Goal: Navigation & Orientation: Find specific page/section

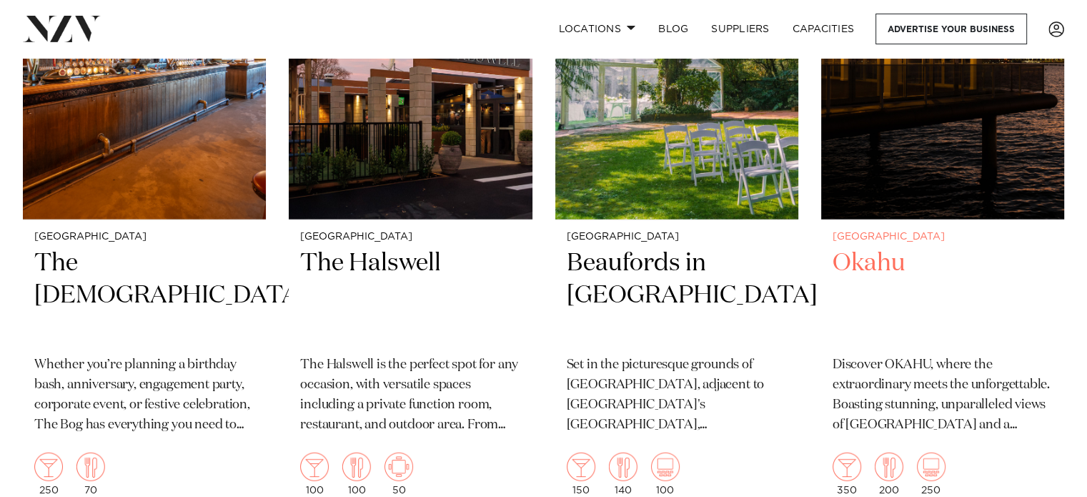
scroll to position [8833, 0]
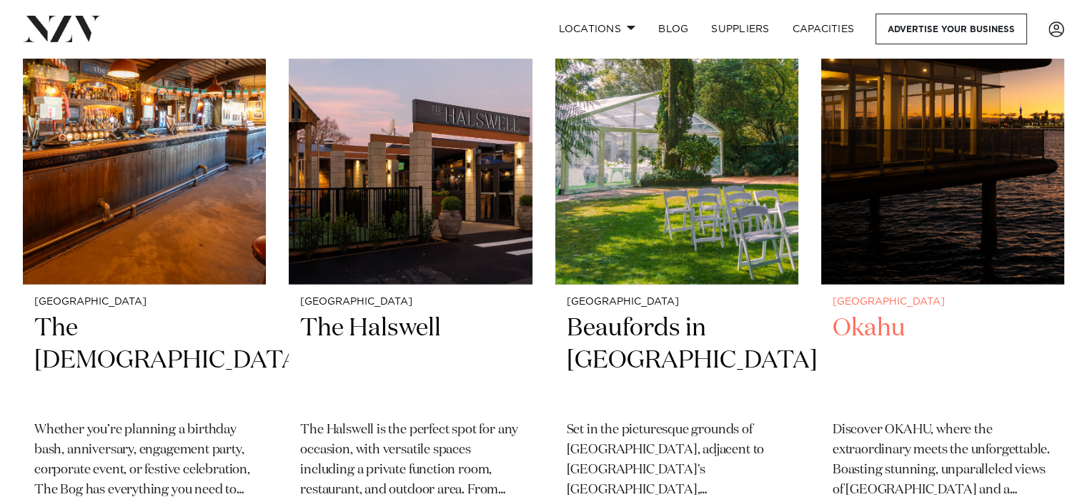
click at [880, 324] on h2 "Okahu" at bounding box center [943, 360] width 220 height 96
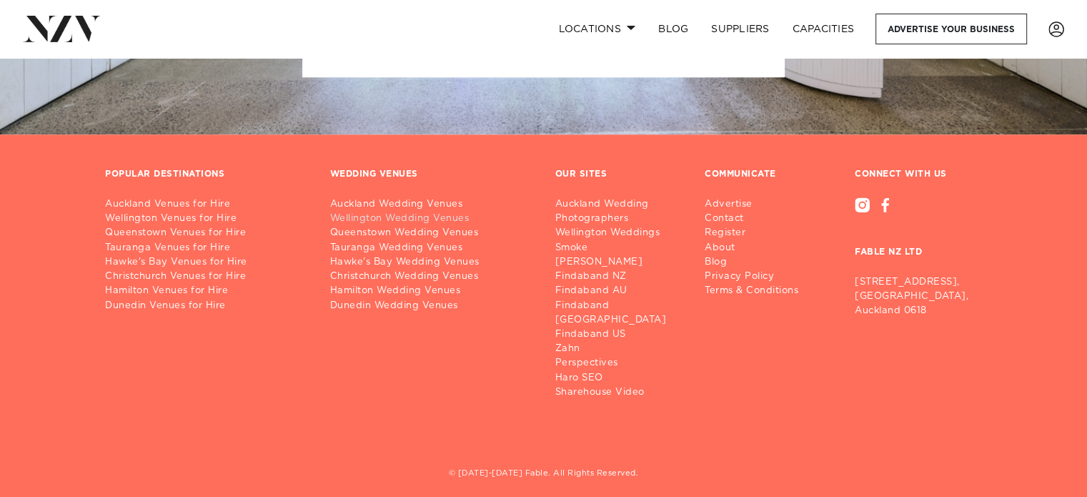
scroll to position [12313, 0]
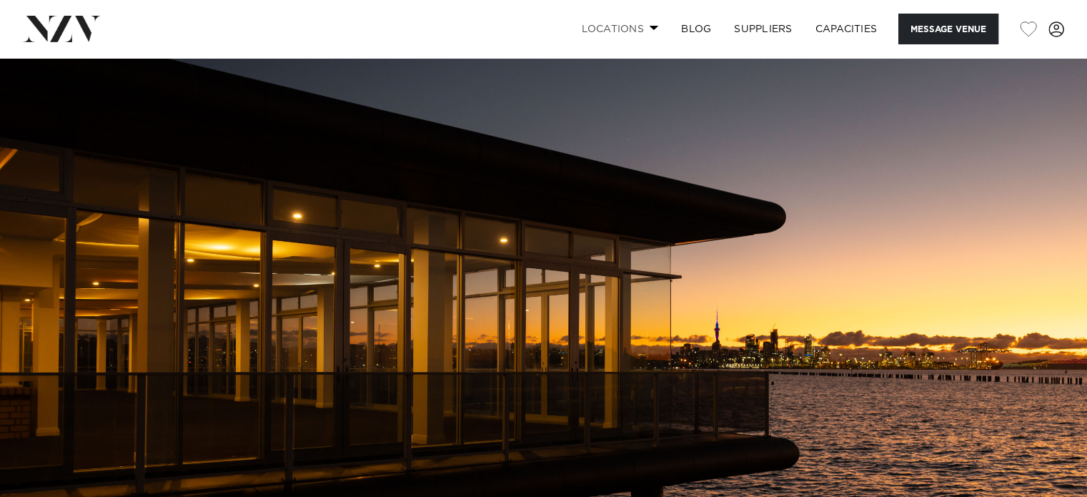
click at [635, 28] on link "Locations" at bounding box center [620, 29] width 100 height 31
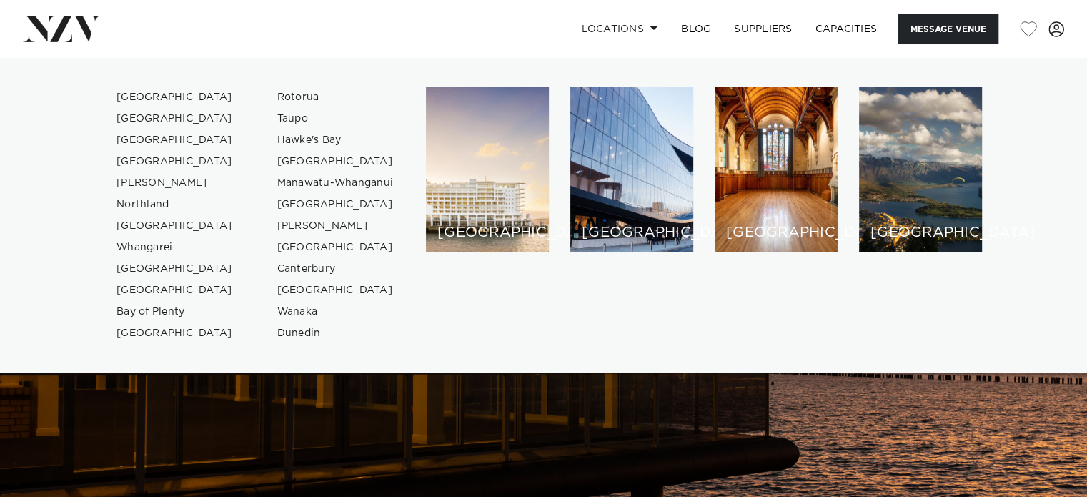
click at [583, 480] on img at bounding box center [543, 313] width 1087 height 510
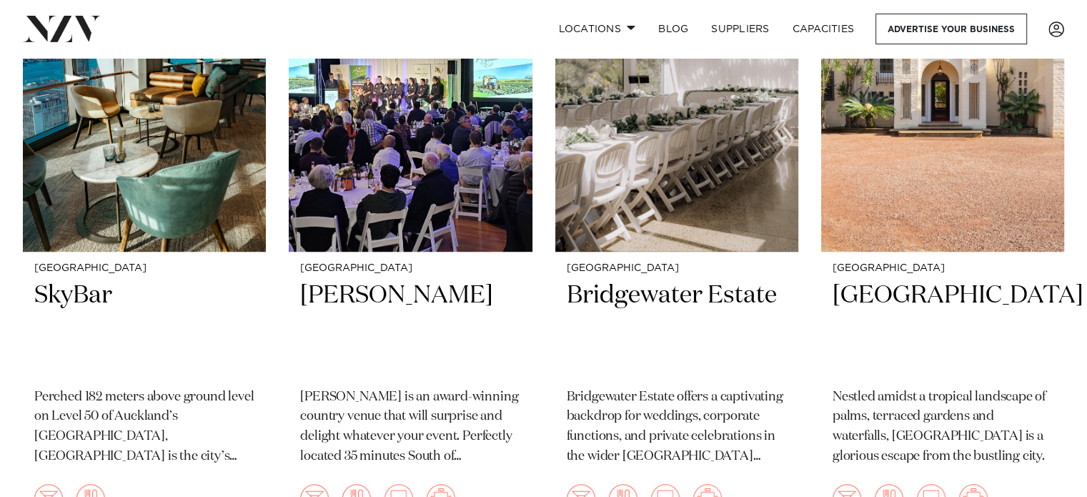
scroll to position [6469, 0]
